Goal: Find contact information: Find contact information

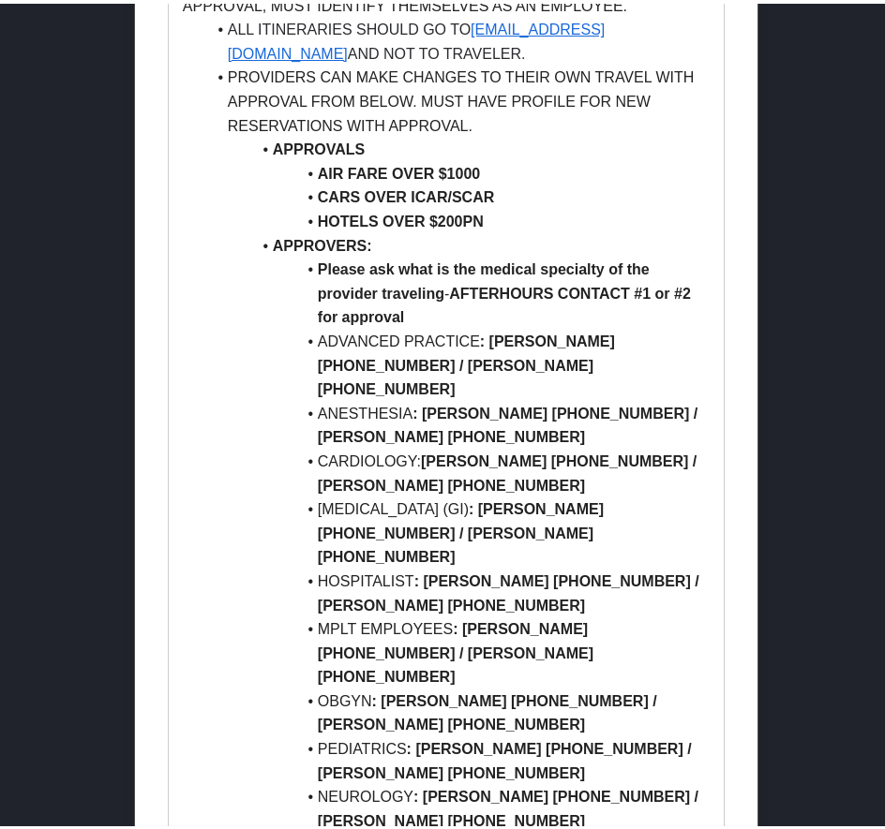
scroll to position [2193, 0]
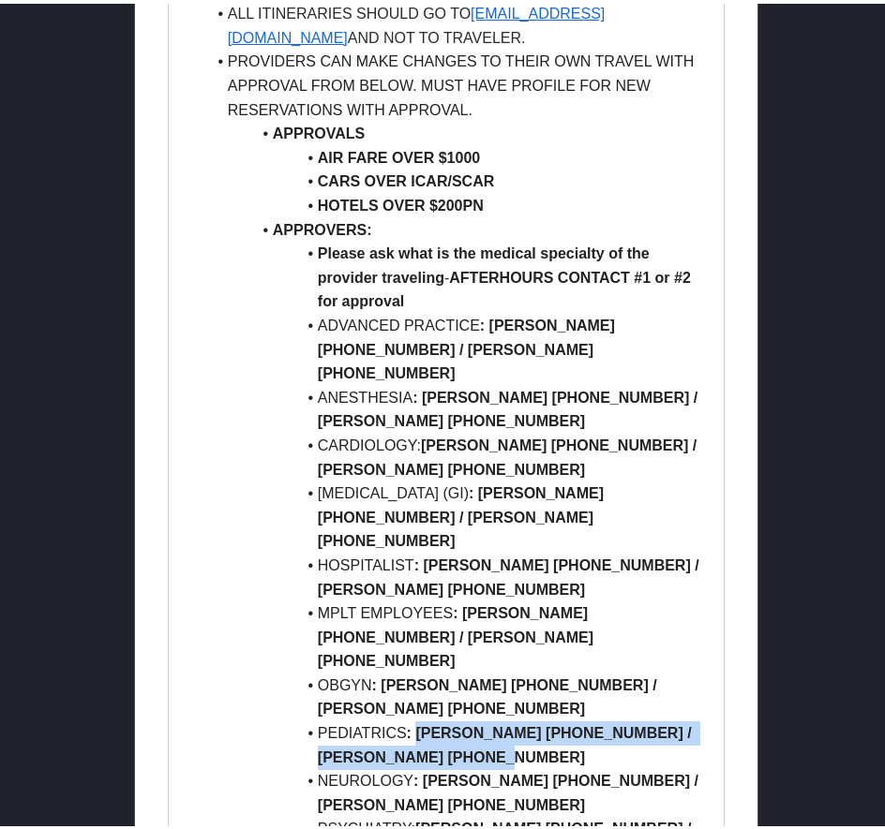
drag, startPoint x: 413, startPoint y: 658, endPoint x: 525, endPoint y: 679, distance: 113.6
click at [525, 718] on li "PEDIATRICS : STEVEN DAY 954-234-7778 / JUAN SAAVEDRA 561-962-5828" at bounding box center [457, 742] width 504 height 48
copy strong "STEVEN DAY 954-234-7778 / JUAN SAAVEDRA 561-962-5828"
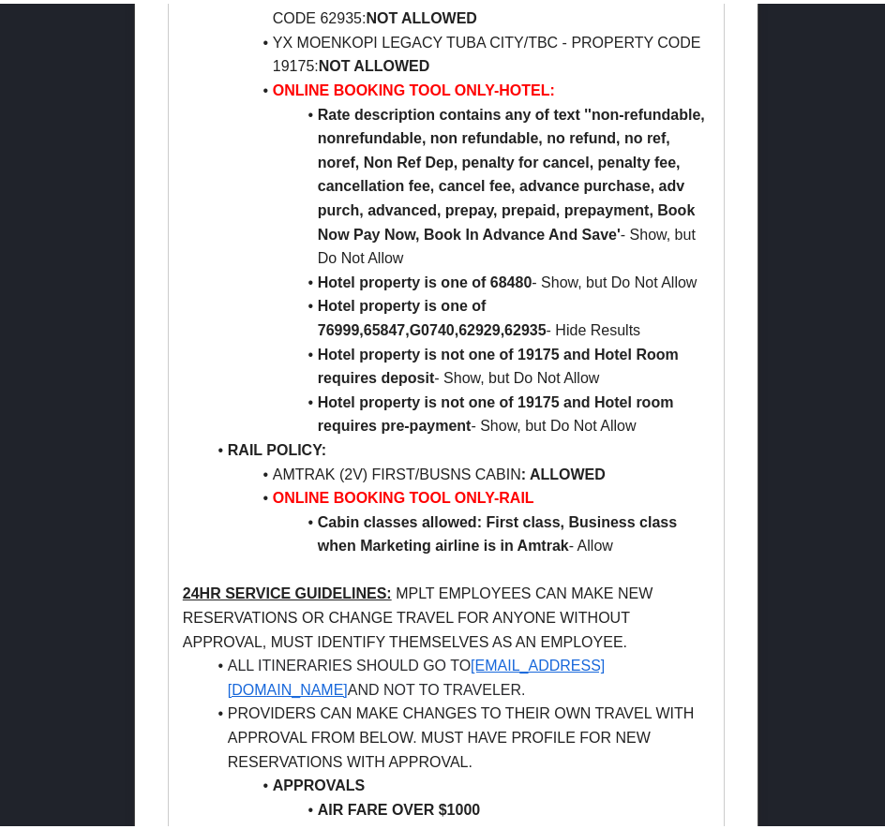
scroll to position [881, 0]
